Goal: Task Accomplishment & Management: Use online tool/utility

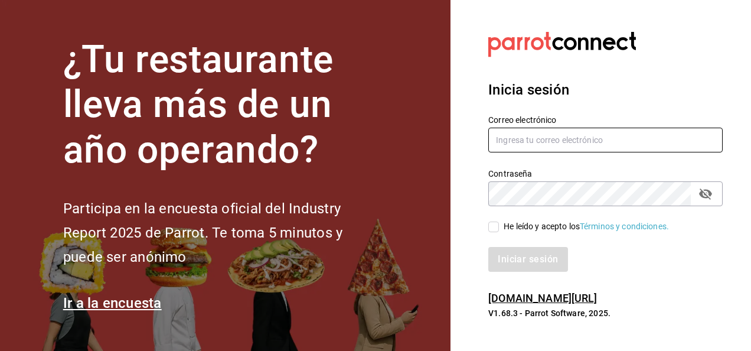
type input "fernando.aguirre@grupocosteno.com"
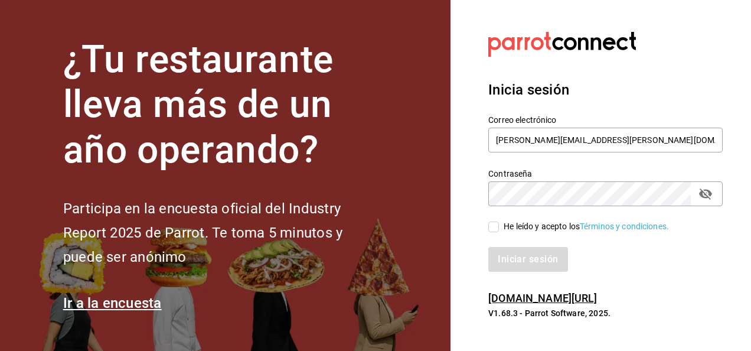
click at [498, 224] on input "He leído y acepto los Términos y condiciones." at bounding box center [493, 226] width 11 height 11
checkbox input "true"
click at [519, 261] on button "Iniciar sesión" at bounding box center [528, 259] width 80 height 25
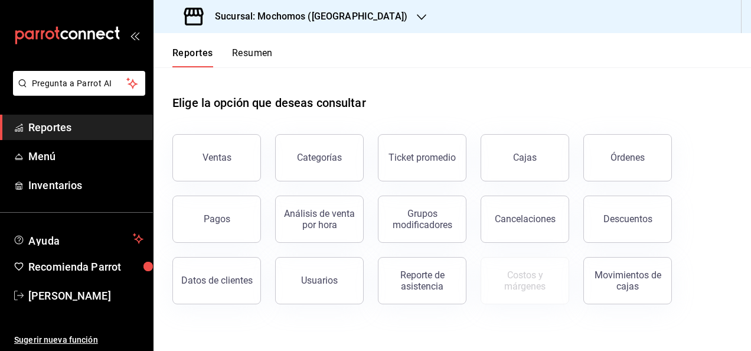
click at [417, 18] on icon "button" at bounding box center [421, 16] width 9 height 9
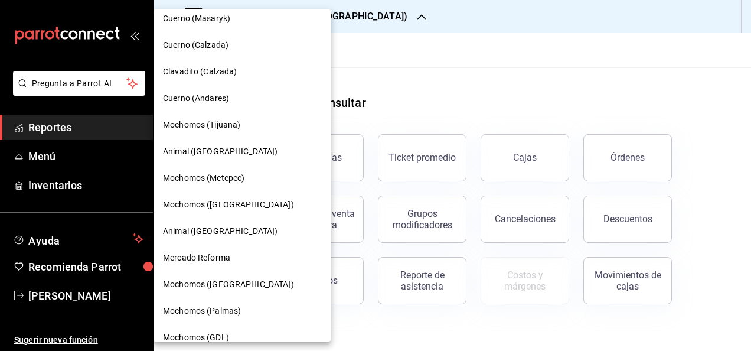
scroll to position [129, 0]
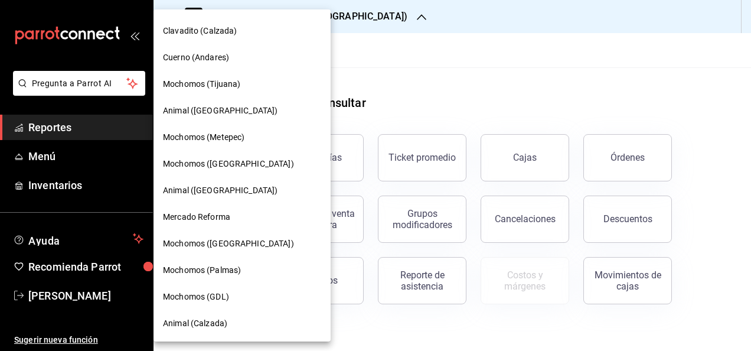
click at [195, 272] on span "Mochomos (Palmas)" at bounding box center [202, 270] width 78 height 12
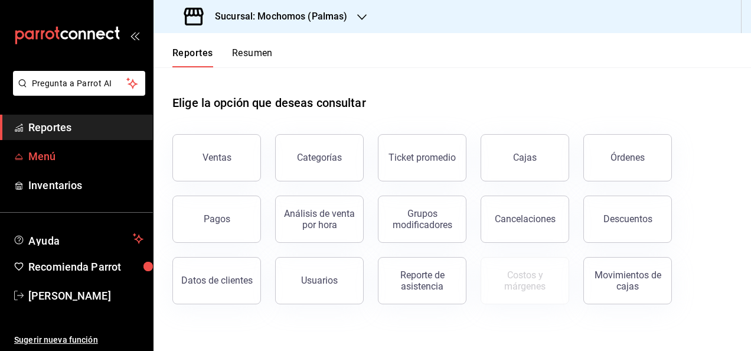
click at [38, 157] on span "Menú" at bounding box center [85, 156] width 115 height 16
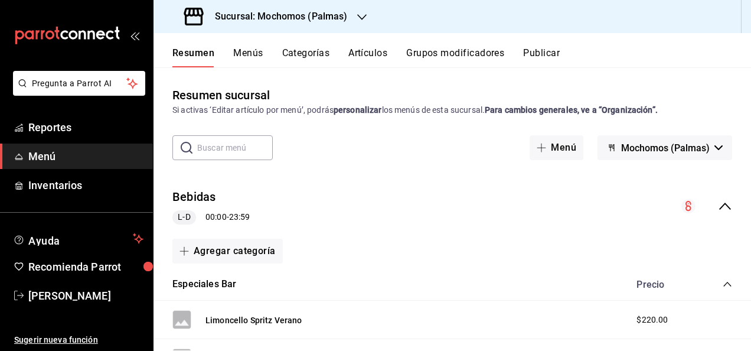
click at [242, 49] on button "Menús" at bounding box center [248, 57] width 30 height 20
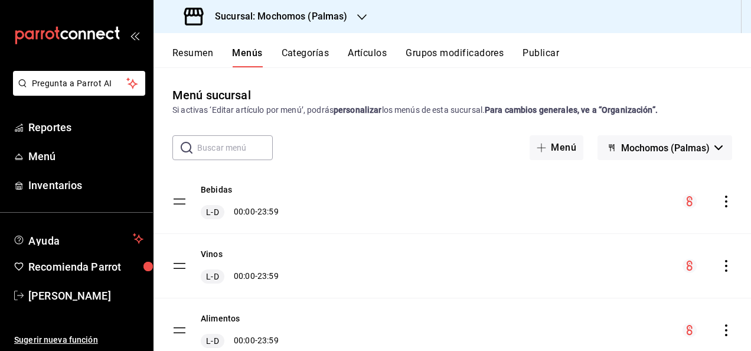
click at [720, 202] on icon "actions" at bounding box center [726, 201] width 12 height 12
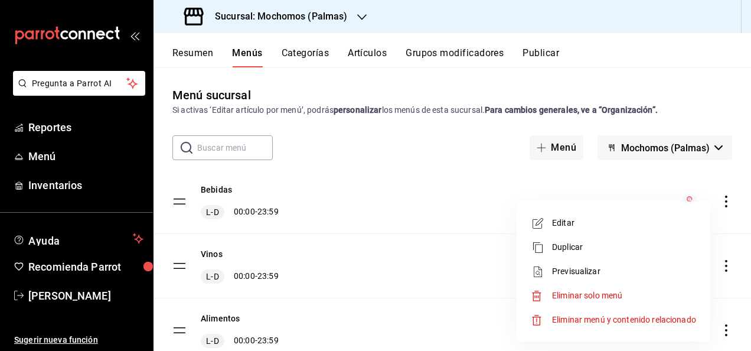
click at [584, 272] on span "Previsualizar" at bounding box center [624, 271] width 144 height 12
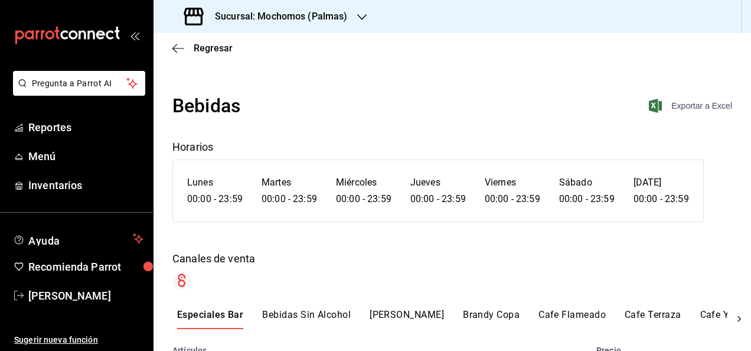
click at [682, 105] on span "Exportar a Excel" at bounding box center [691, 106] width 81 height 14
